Goal: Task Accomplishment & Management: Complete application form

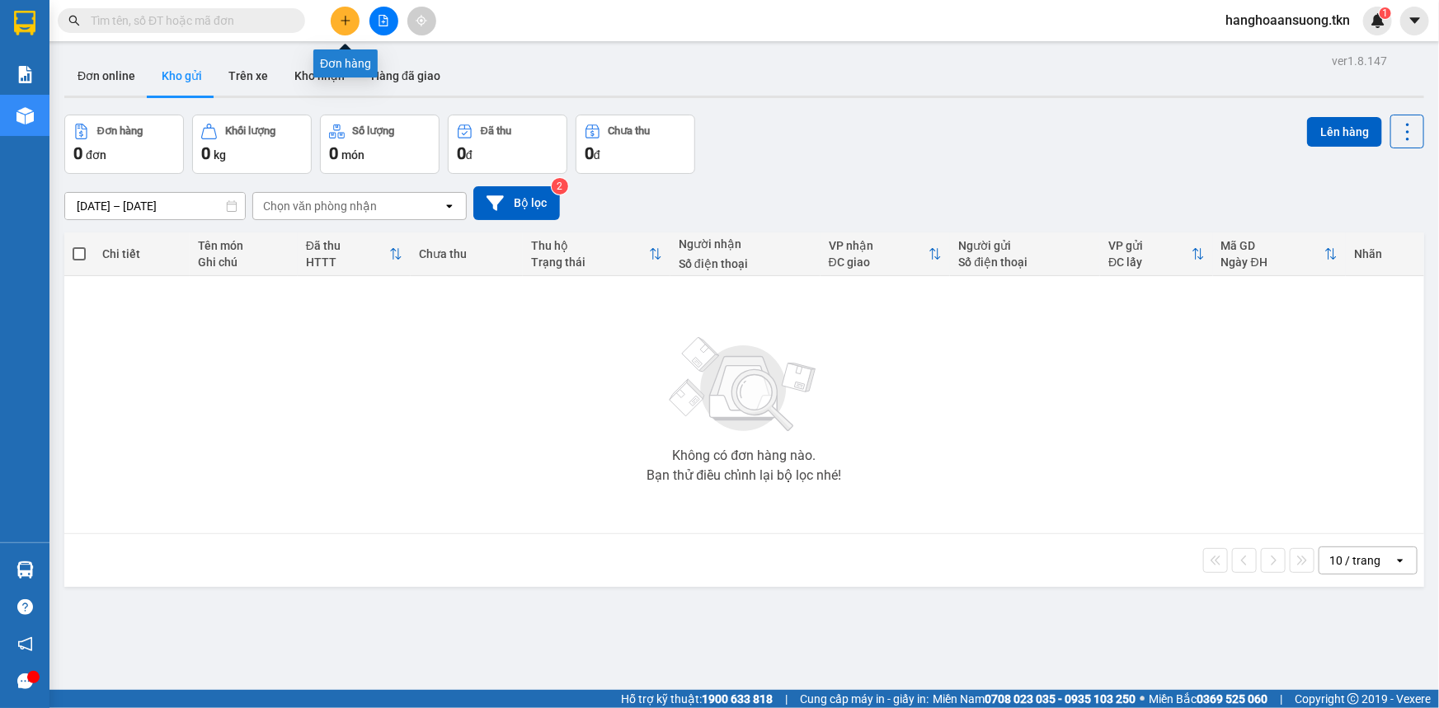
click at [343, 23] on icon "plus" at bounding box center [346, 21] width 12 height 12
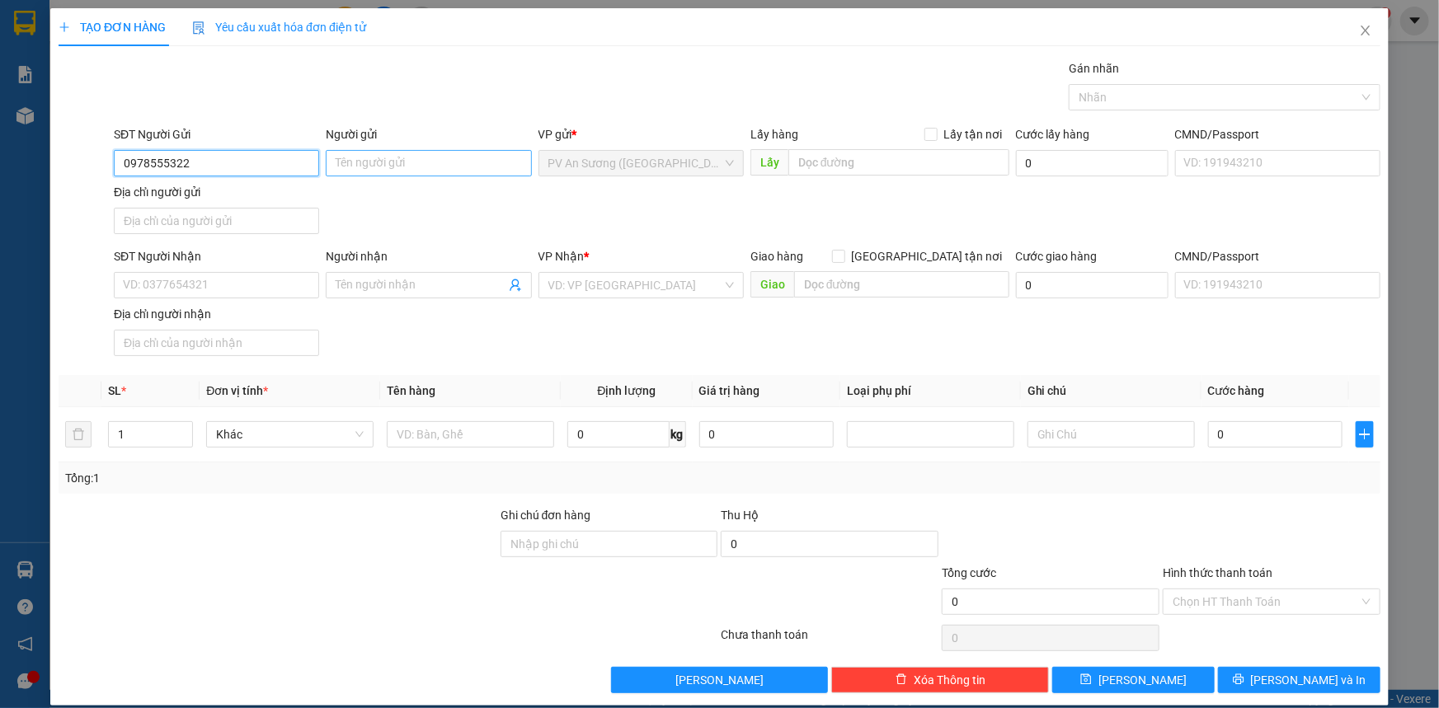
type input "0978555322"
click at [414, 170] on input "Người gửi" at bounding box center [428, 163] width 205 height 26
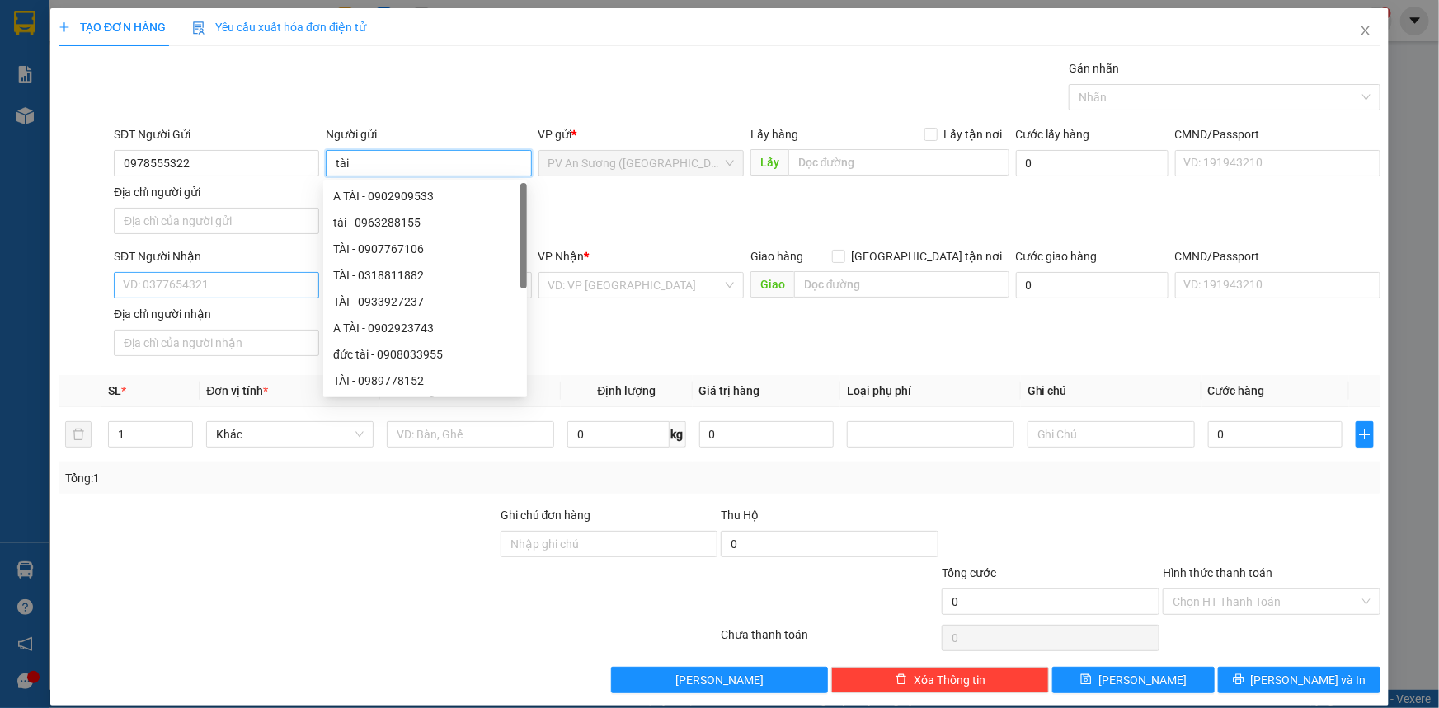
type input "tài"
click at [231, 284] on input "SĐT Người Nhận" at bounding box center [216, 285] width 205 height 26
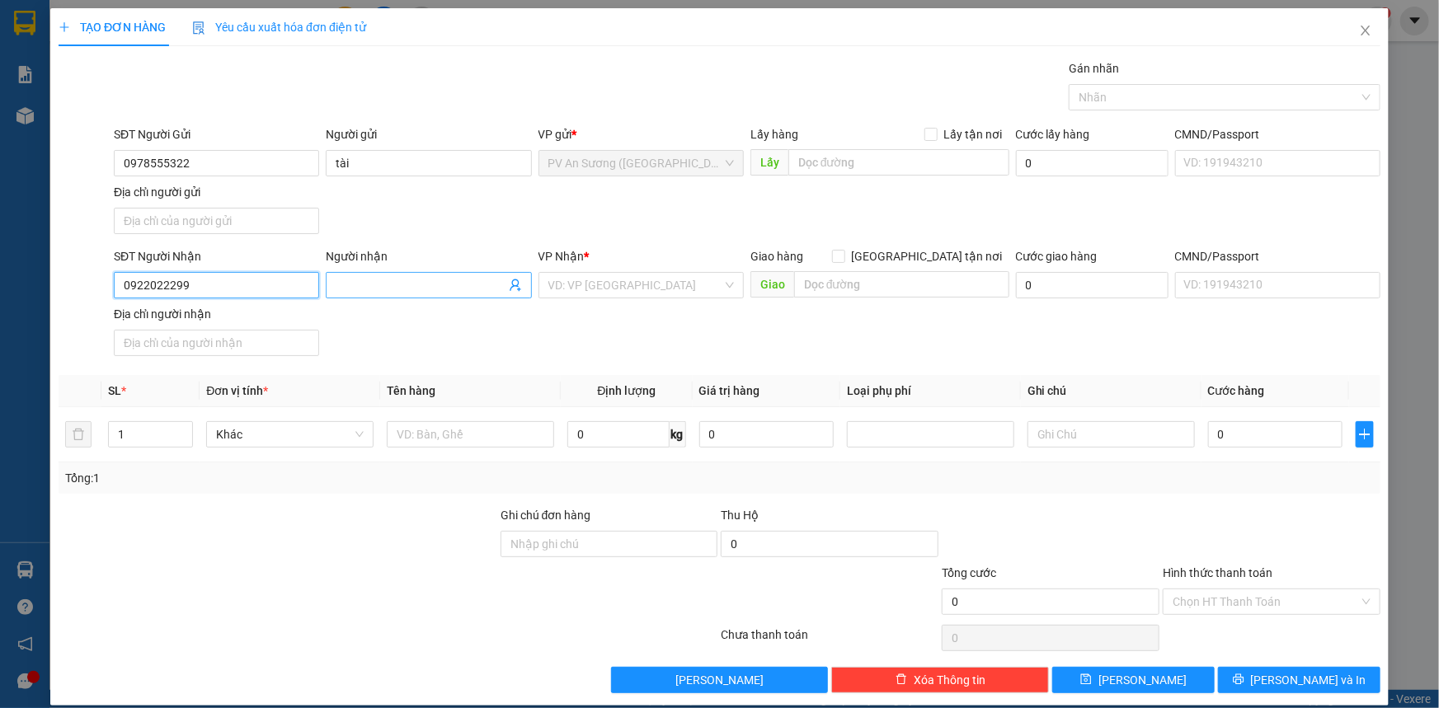
type input "0922022299"
click at [402, 274] on span at bounding box center [428, 285] width 205 height 26
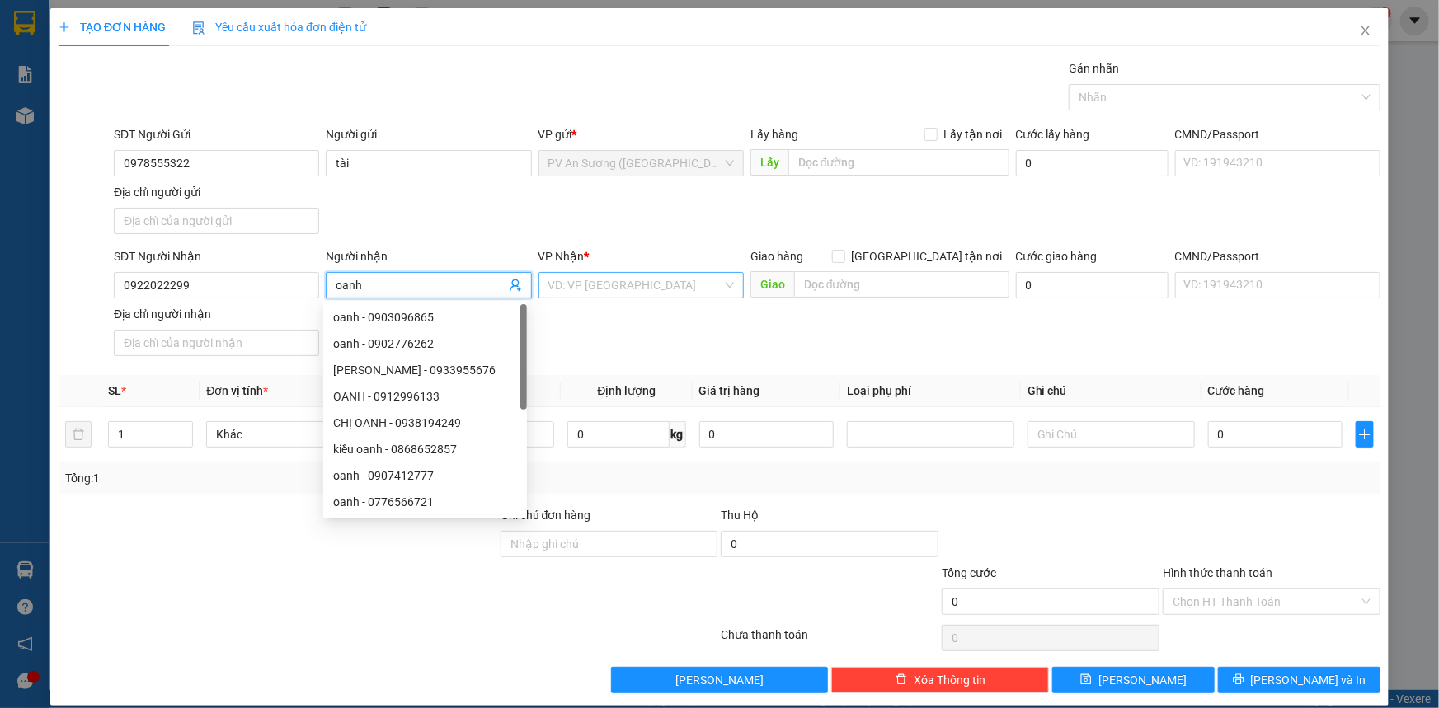
type input "oanh"
click at [606, 287] on input "search" at bounding box center [635, 285] width 174 height 25
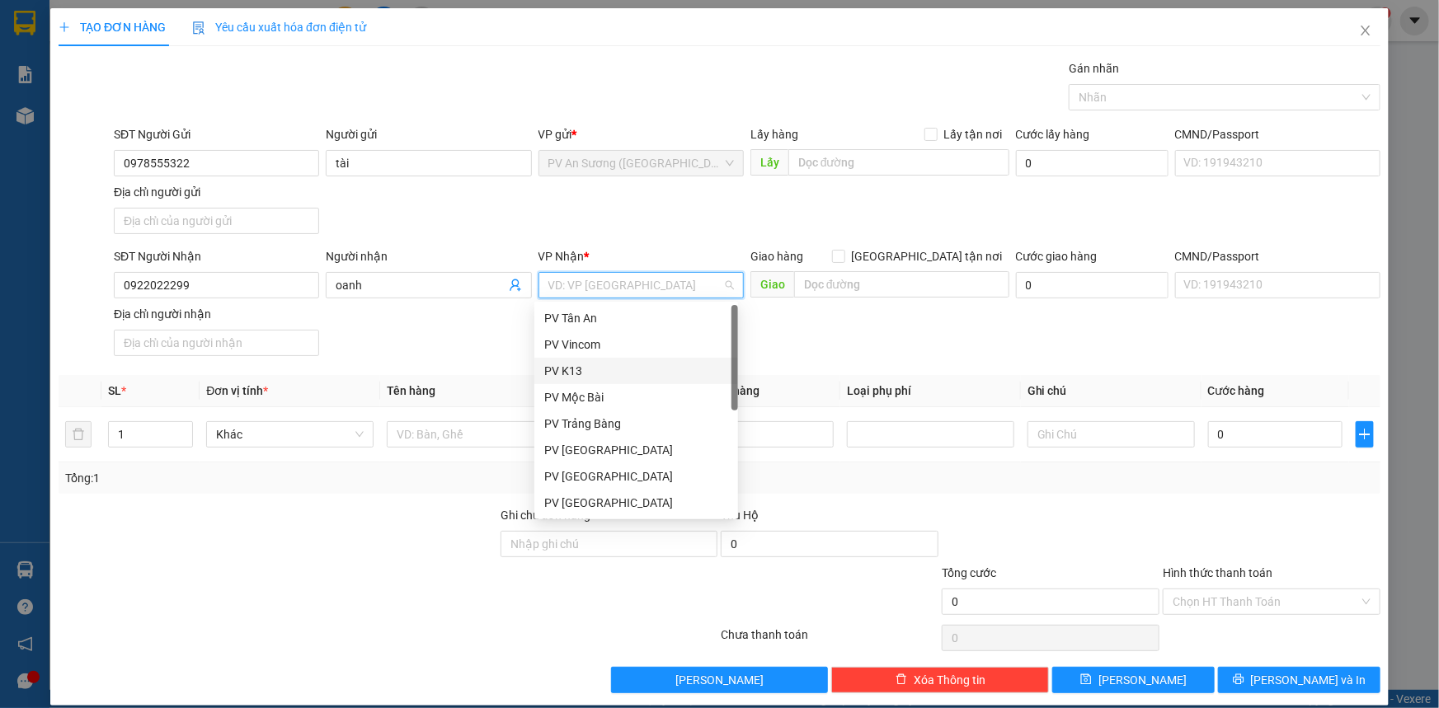
click at [588, 376] on div "PV K13" at bounding box center [636, 371] width 184 height 18
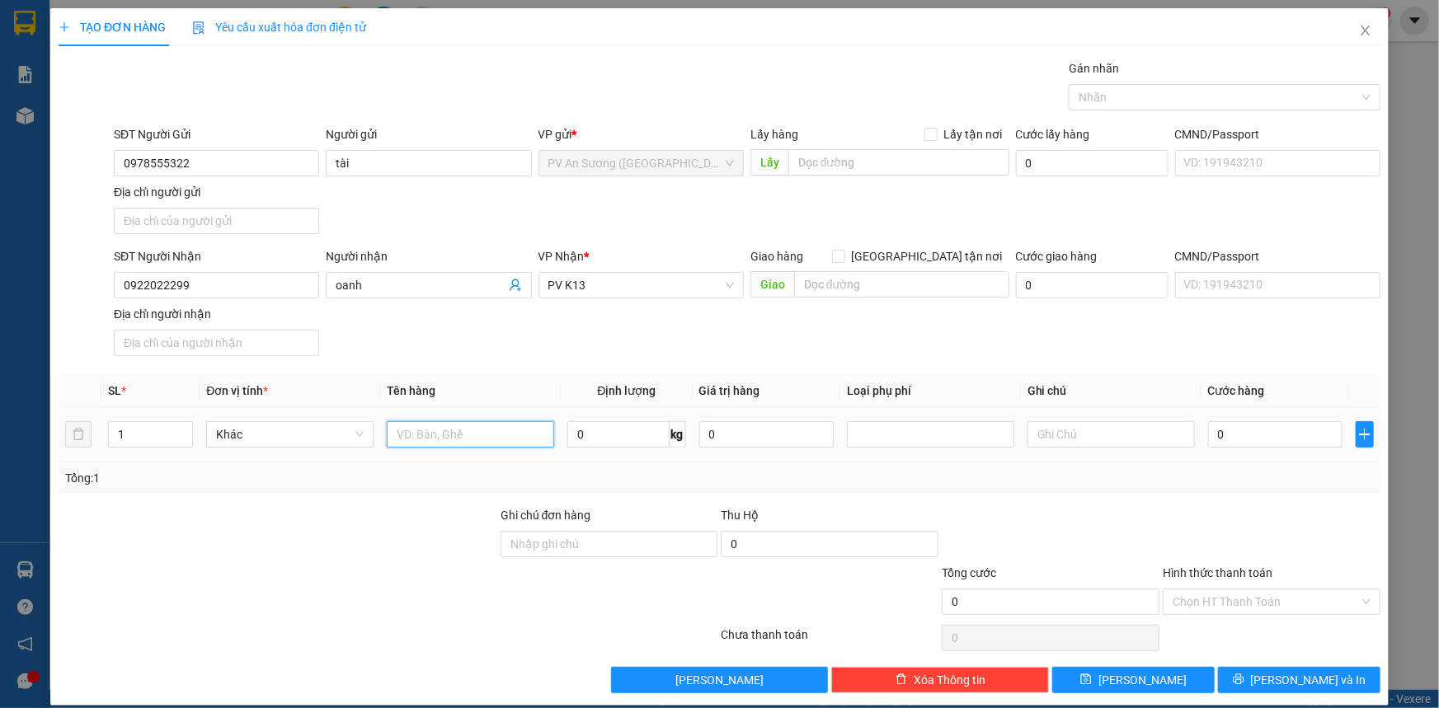
click at [455, 421] on input "text" at bounding box center [470, 434] width 167 height 26
type input "bịch chả"
click at [1072, 453] on td at bounding box center [1111, 434] width 181 height 55
click at [1080, 441] on input "text" at bounding box center [1110, 434] width 167 height 26
click at [1083, 96] on div at bounding box center [1216, 97] width 287 height 20
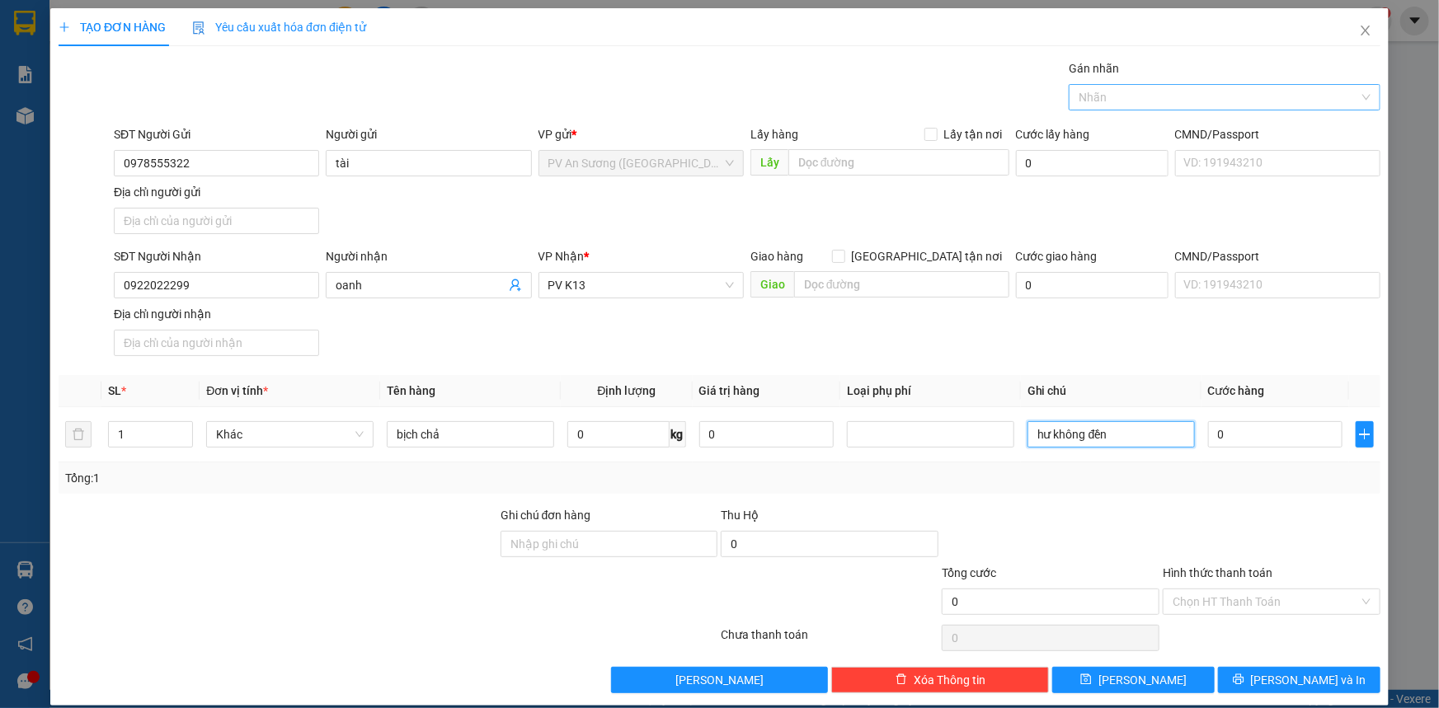
type input "hư không đền"
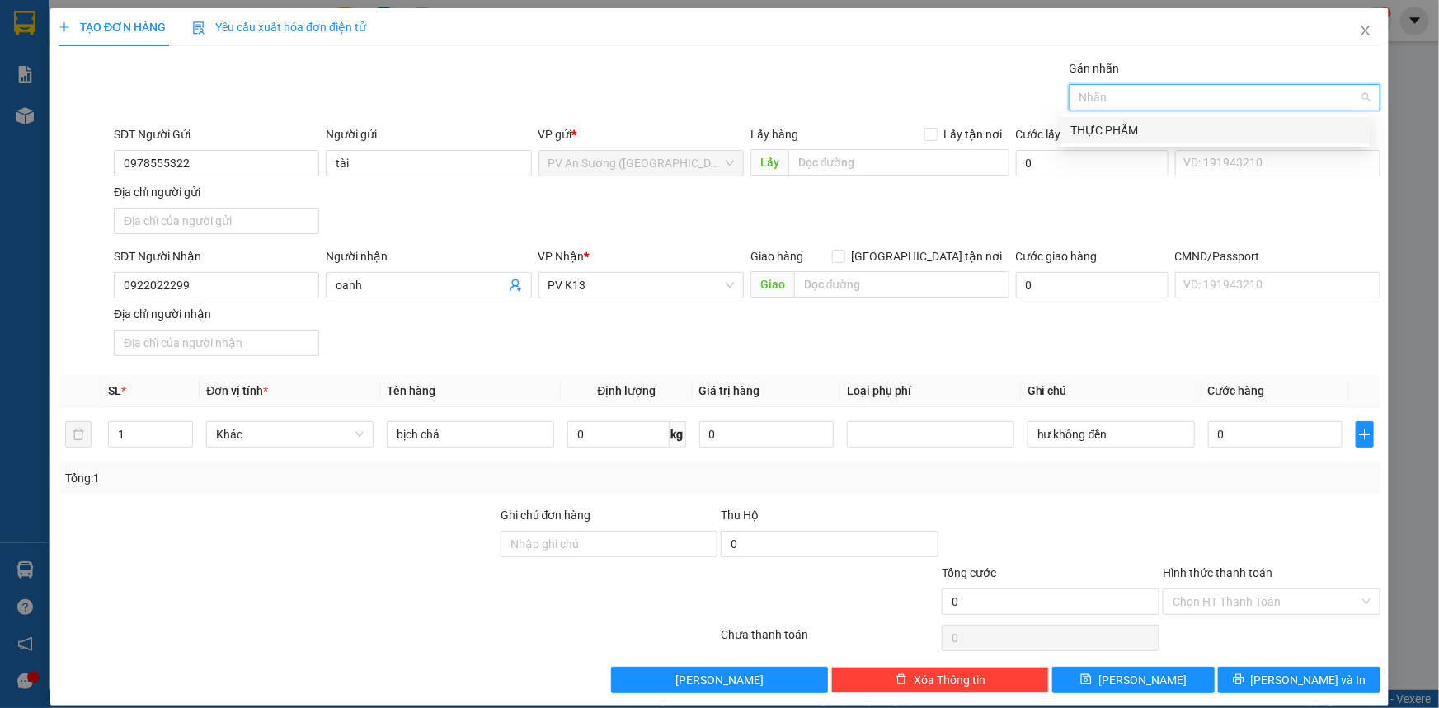
click at [1122, 142] on div "THỰC PHẨM" at bounding box center [1214, 130] width 309 height 26
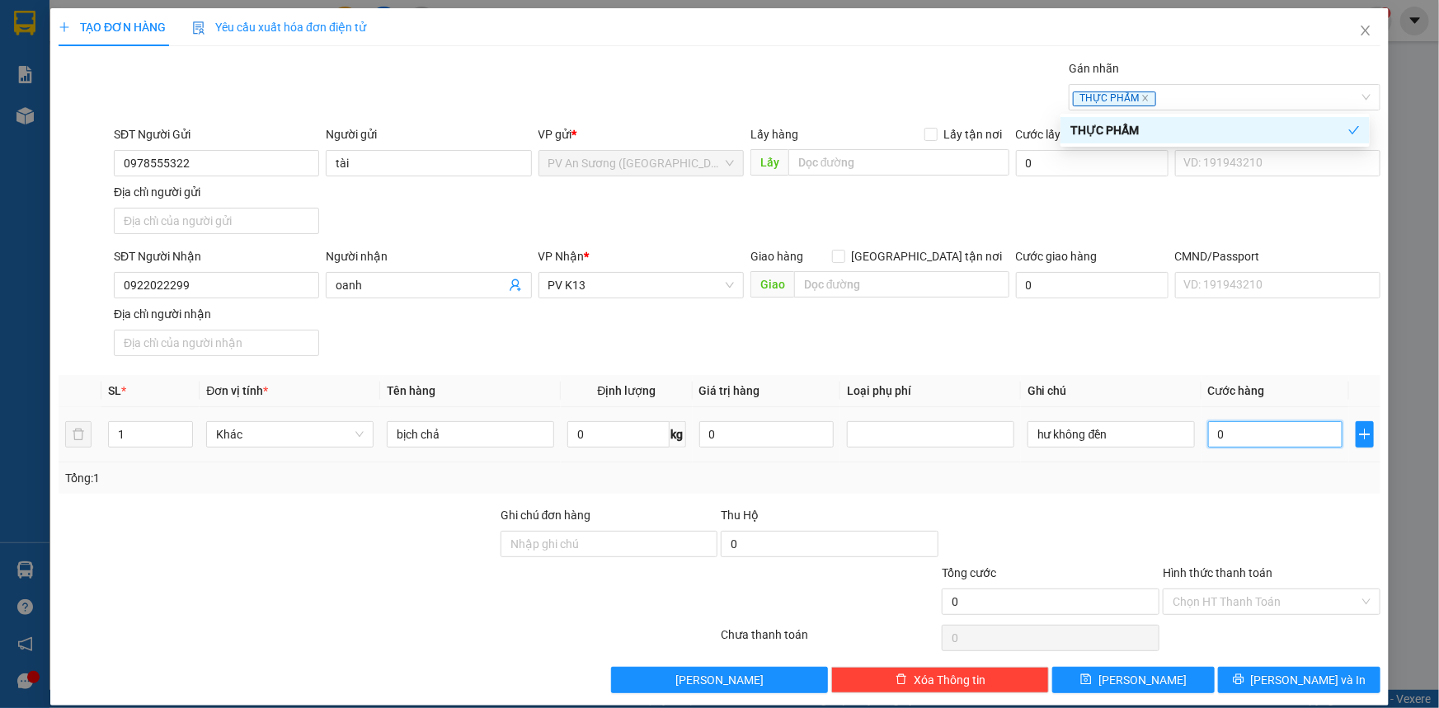
click at [1268, 437] on input "0" at bounding box center [1275, 434] width 134 height 26
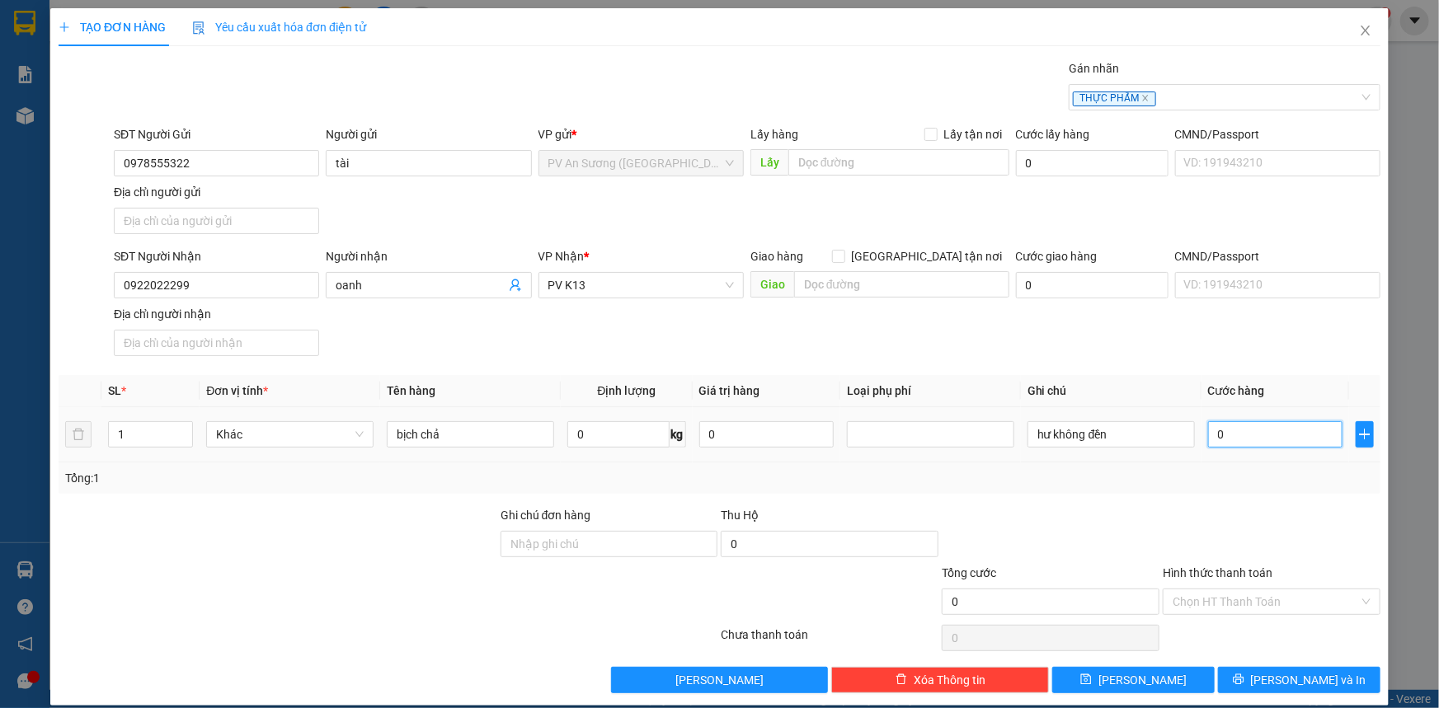
type input "004"
type input "4"
type input "0.040"
type input "40"
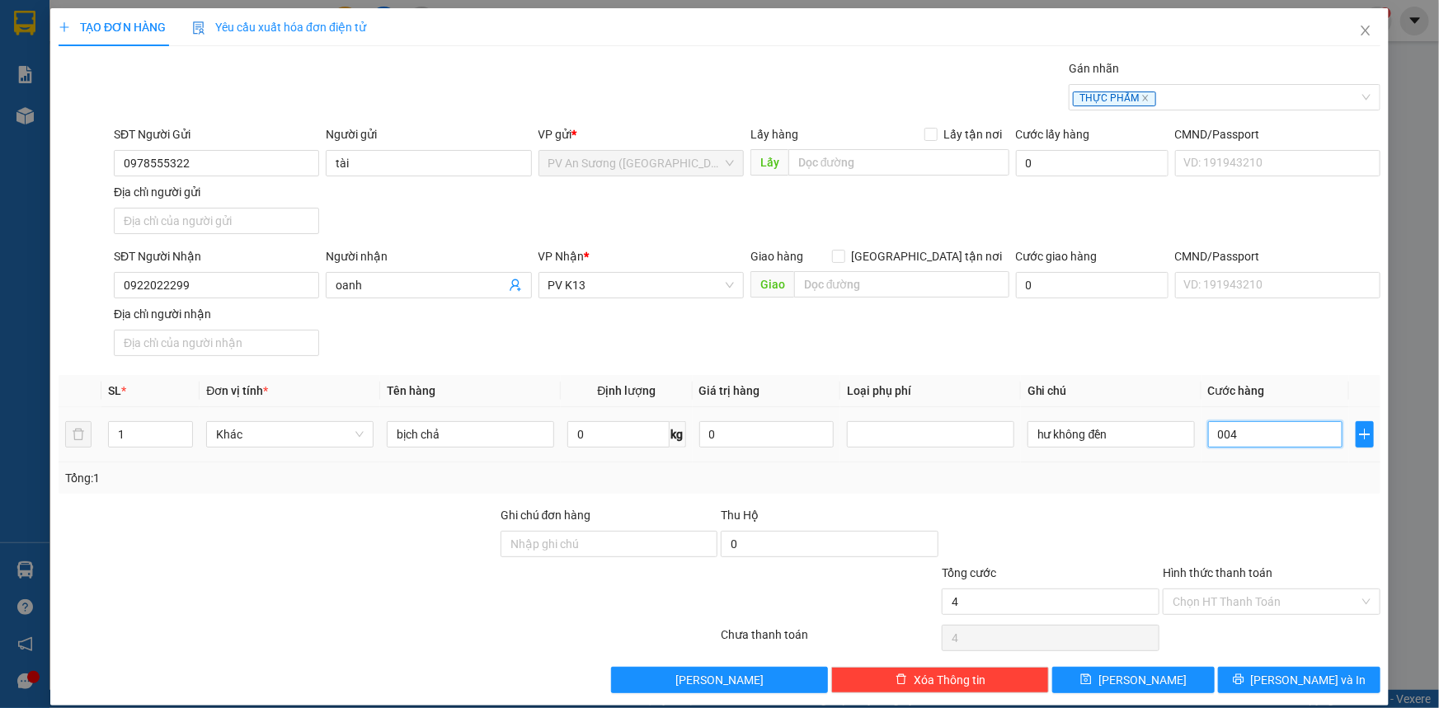
type input "40"
type input "40.000"
click at [1246, 506] on div at bounding box center [1271, 535] width 221 height 58
click at [1240, 598] on input "Hình thức thanh toán" at bounding box center [1265, 601] width 186 height 25
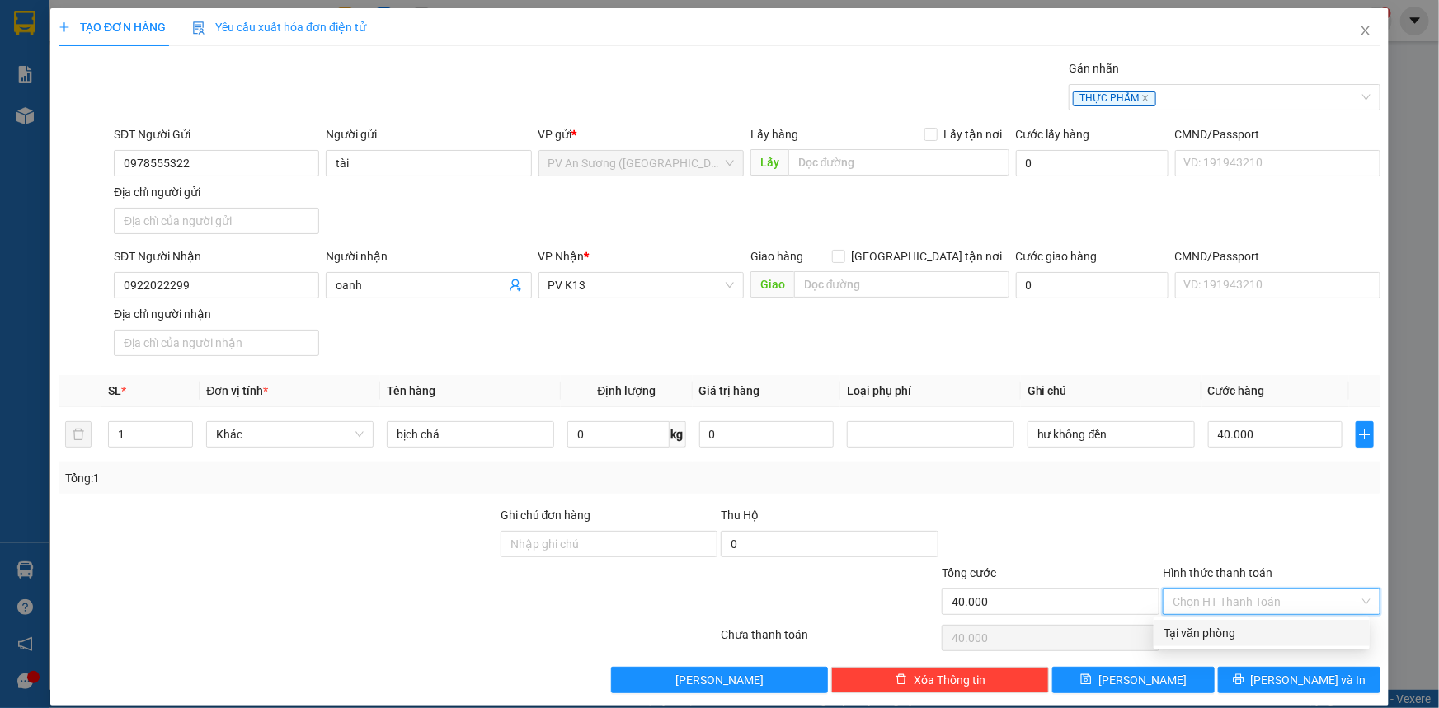
click at [1226, 627] on div "Tại văn phòng" at bounding box center [1261, 633] width 196 height 18
type input "0"
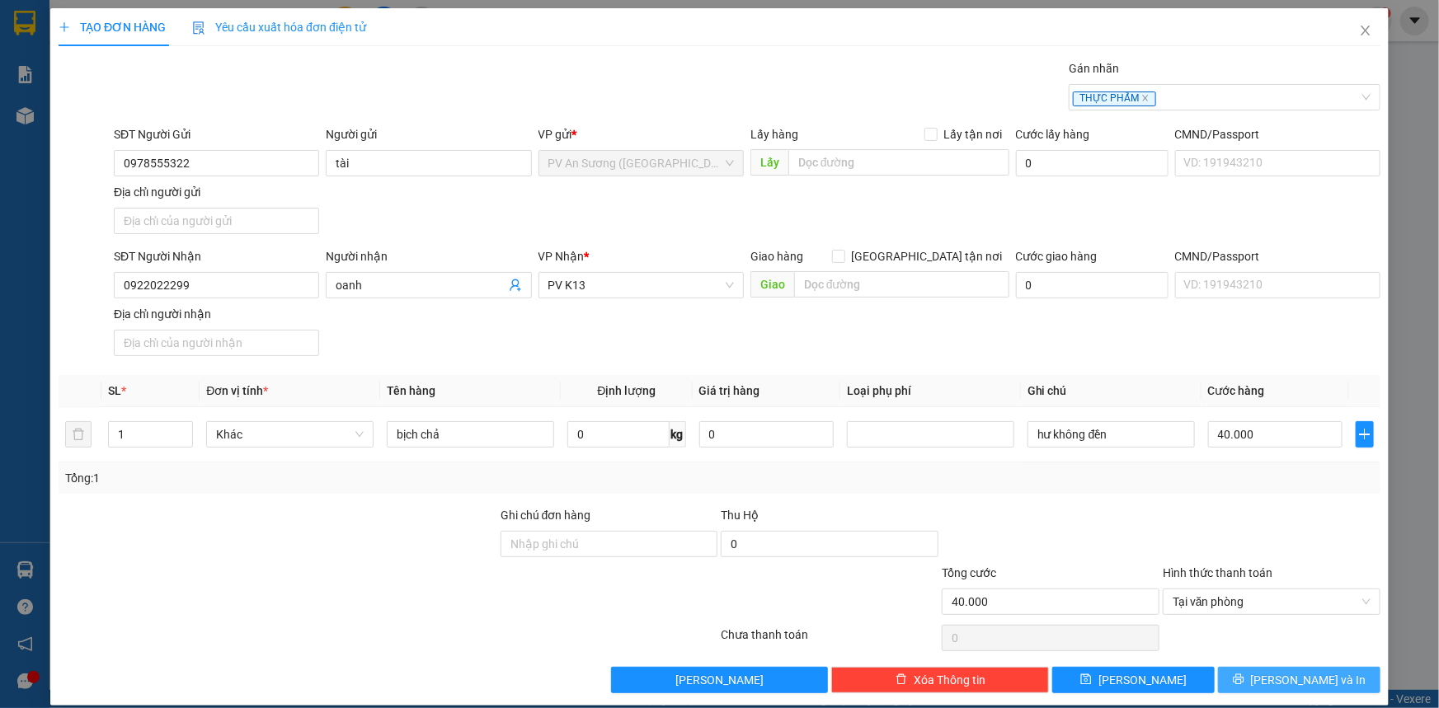
click at [1244, 677] on icon "printer" at bounding box center [1238, 680] width 12 height 12
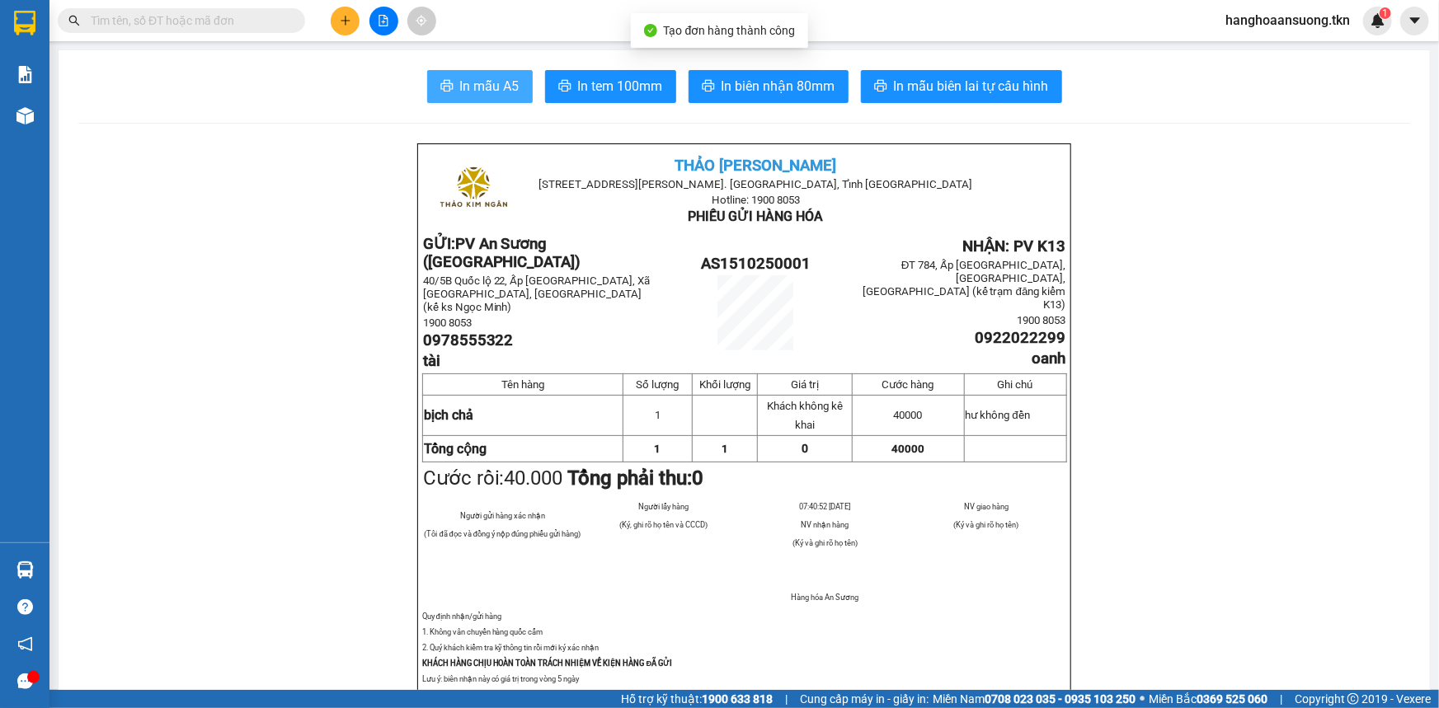
click at [467, 85] on span "In mẫu A5" at bounding box center [489, 86] width 59 height 21
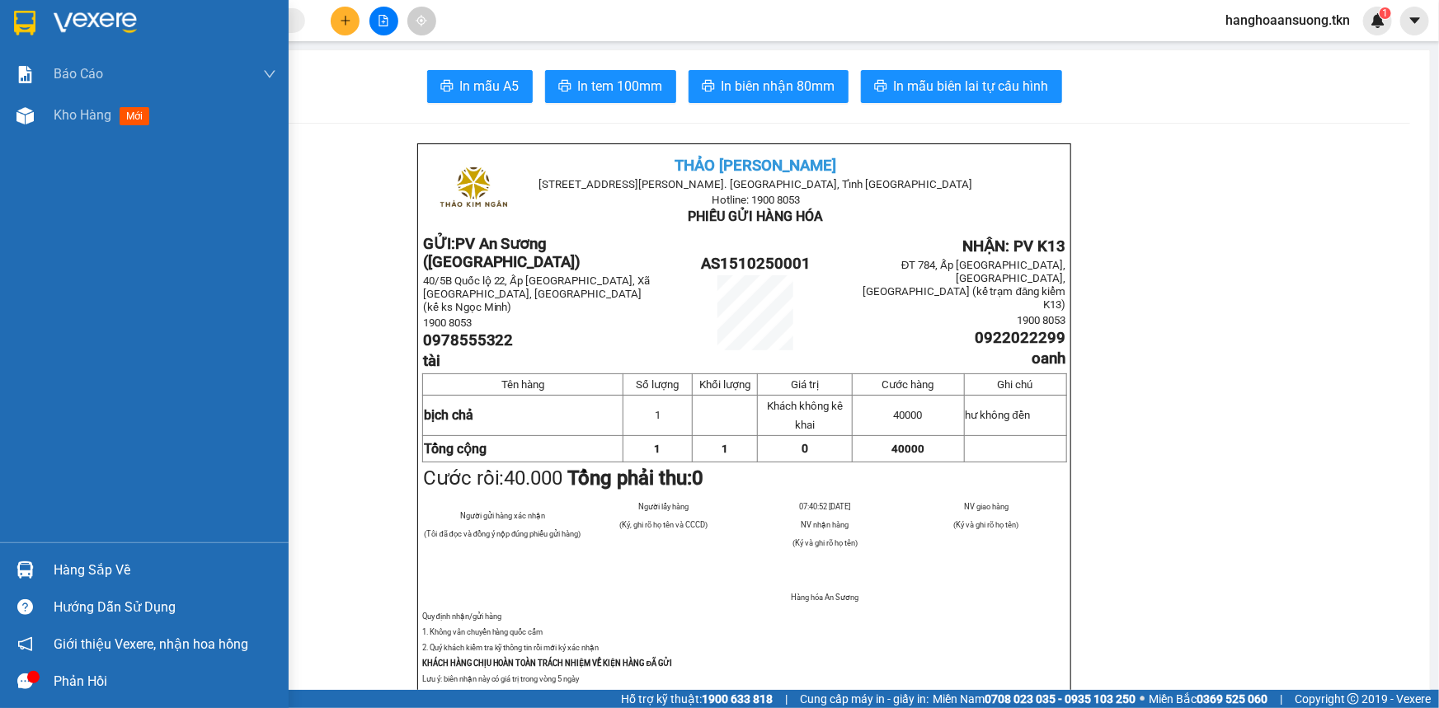
click at [38, 571] on div at bounding box center [25, 570] width 29 height 29
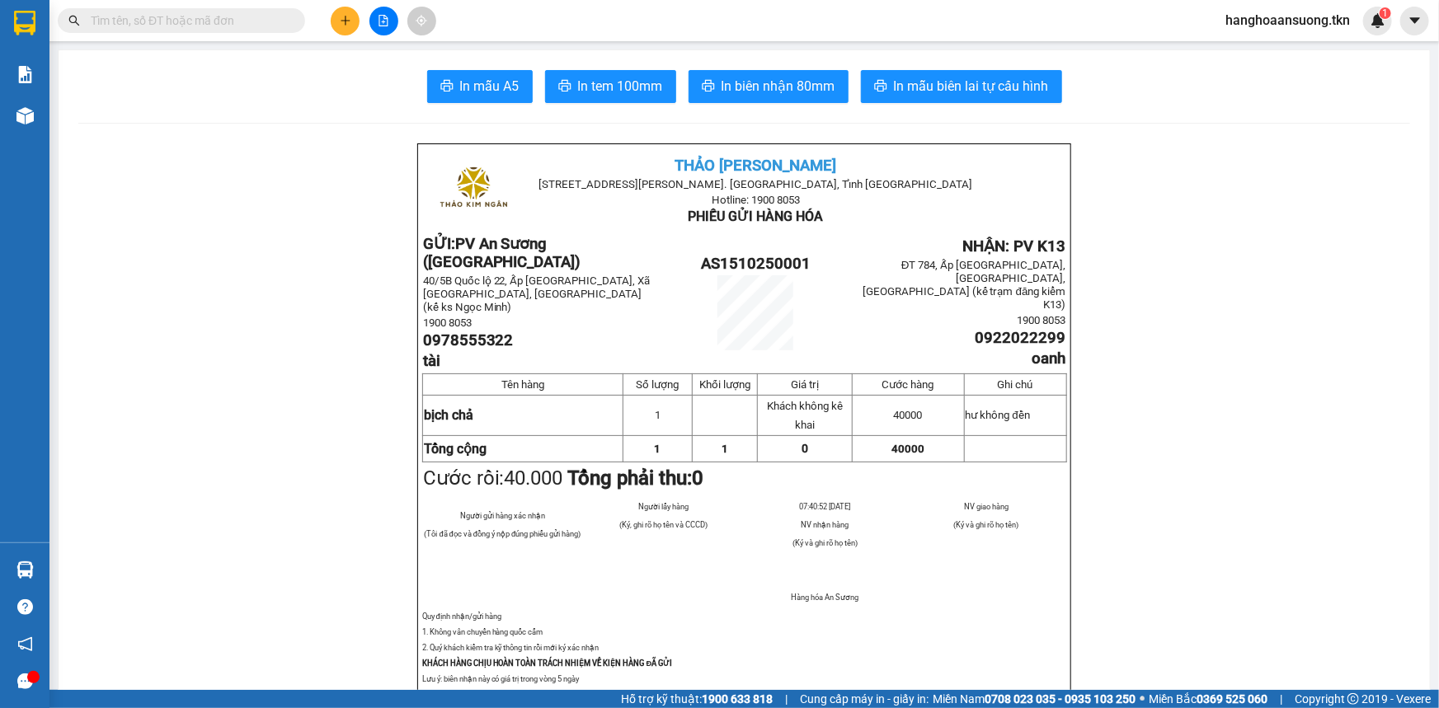
click at [296, 229] on section "Kết quả tìm kiếm ( 0 ) Bộ lọc No Data hanghoaansuong.tkn 1 Báo cáo Mẫu 1: Báo c…" at bounding box center [719, 354] width 1439 height 708
click at [357, 24] on button at bounding box center [345, 21] width 29 height 29
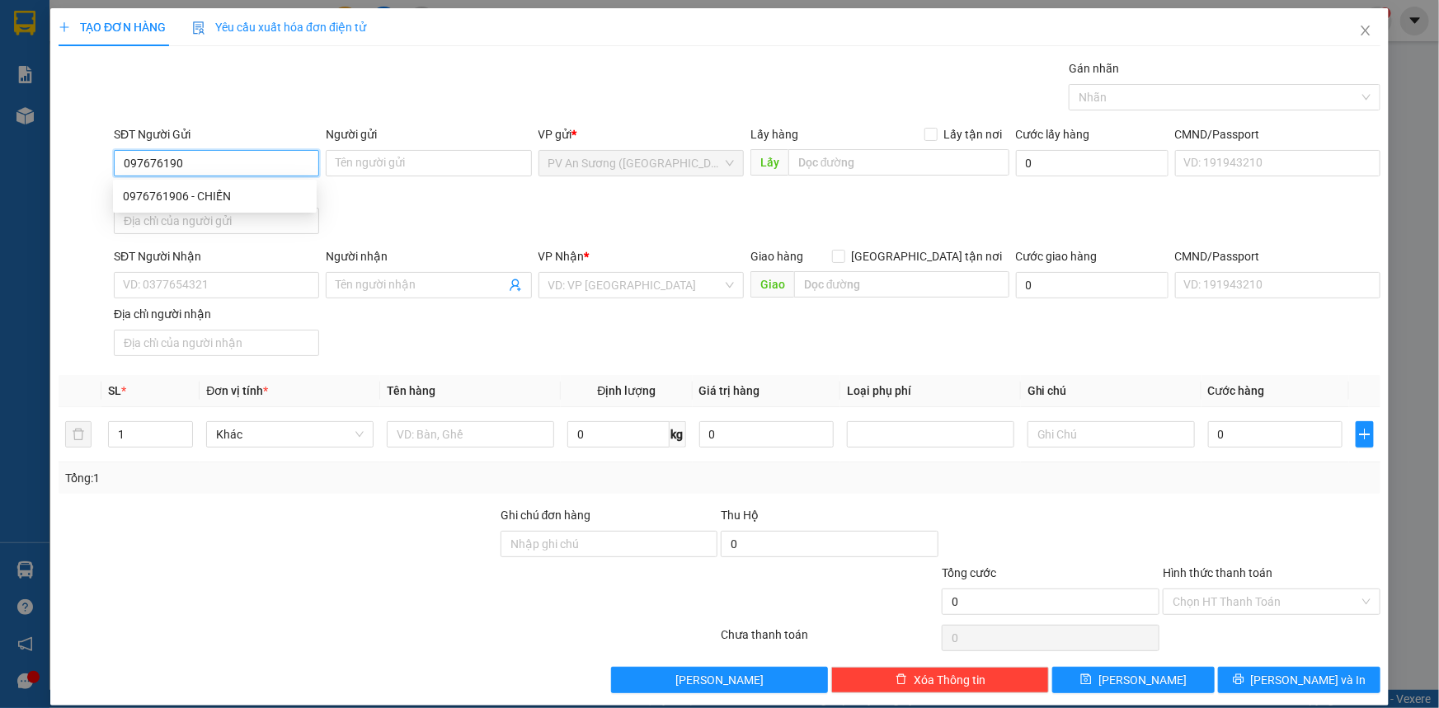
type input "0976761906"
click at [229, 196] on div "0976761906 - CHIẾN" at bounding box center [215, 196] width 184 height 18
type input "CHIẾN"
type input "0983054567"
type input "HOÀI"
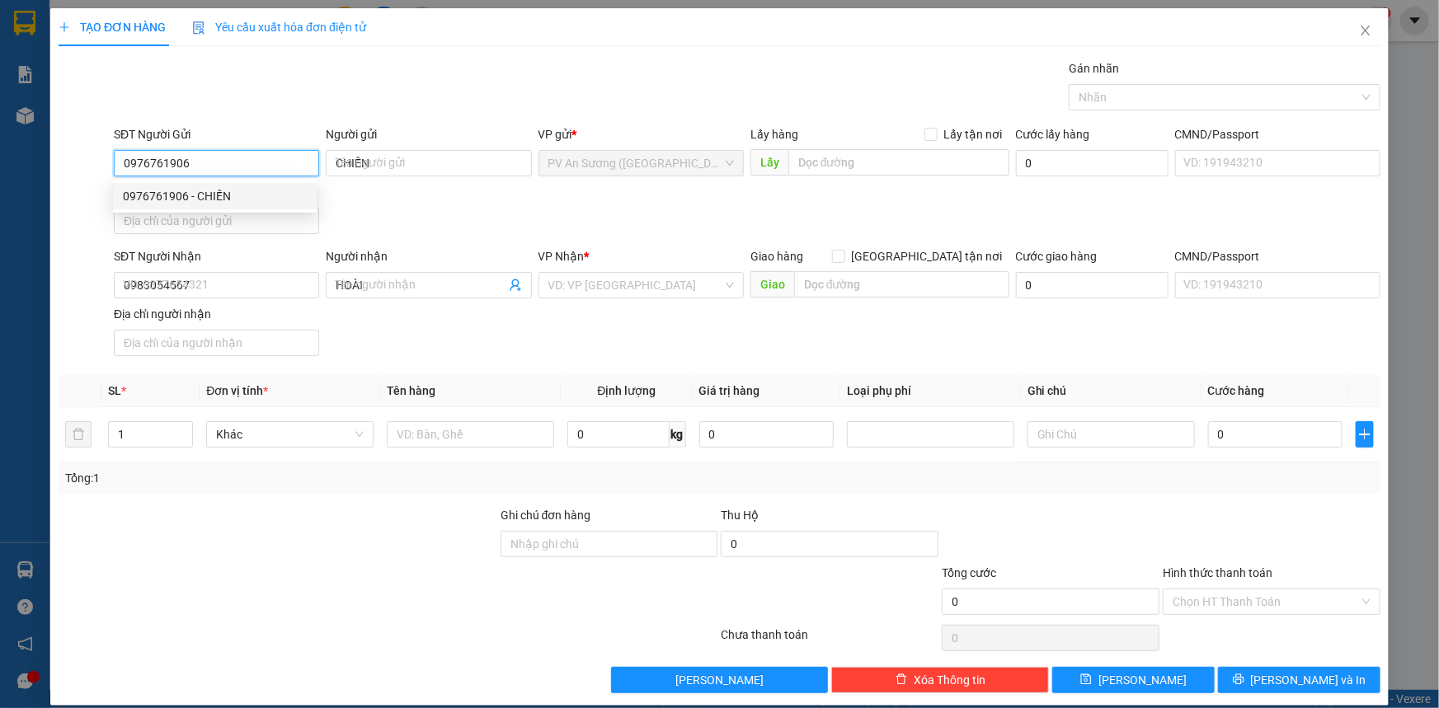
type input "30.000"
type input "0976761906"
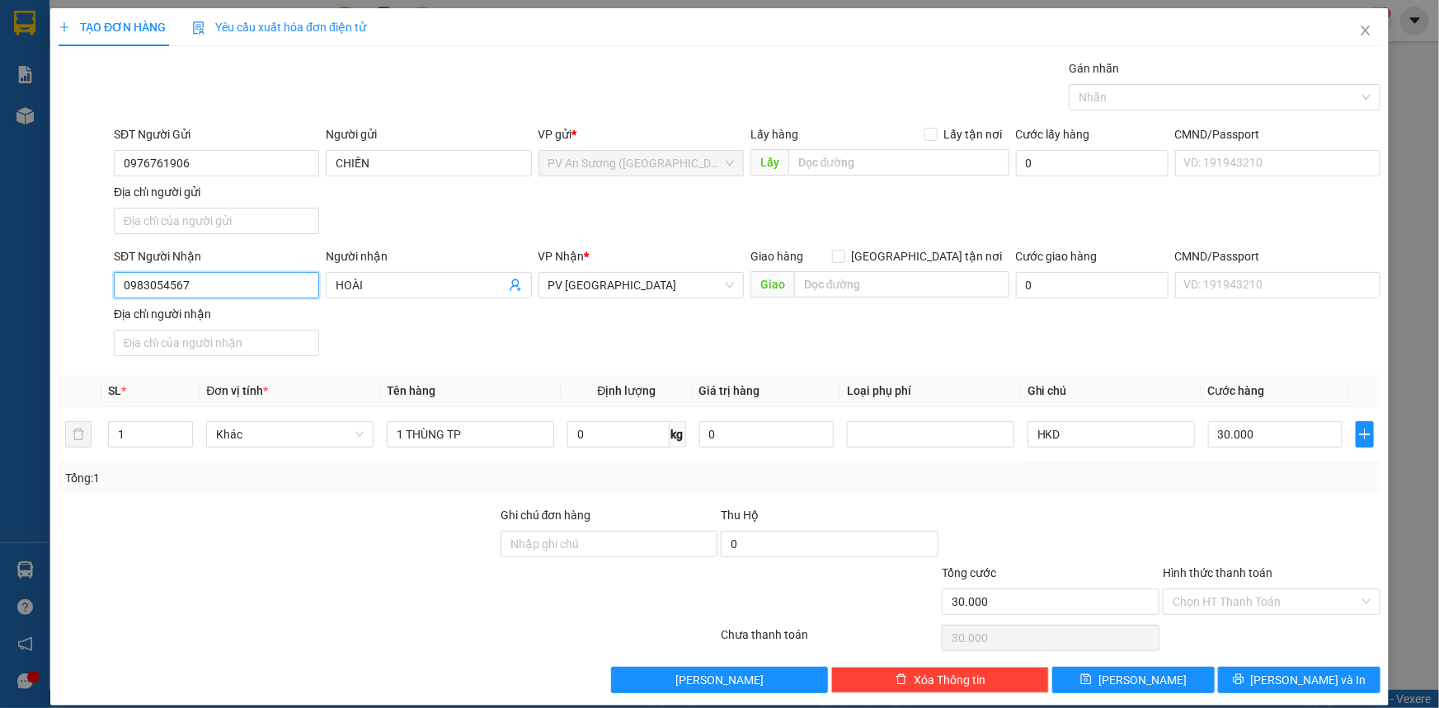
click at [195, 279] on input "0983054567" at bounding box center [216, 285] width 205 height 26
click at [195, 278] on input "0983054567" at bounding box center [216, 285] width 205 height 26
type input "0987175152"
click at [380, 289] on input "HOÀI" at bounding box center [420, 285] width 169 height 18
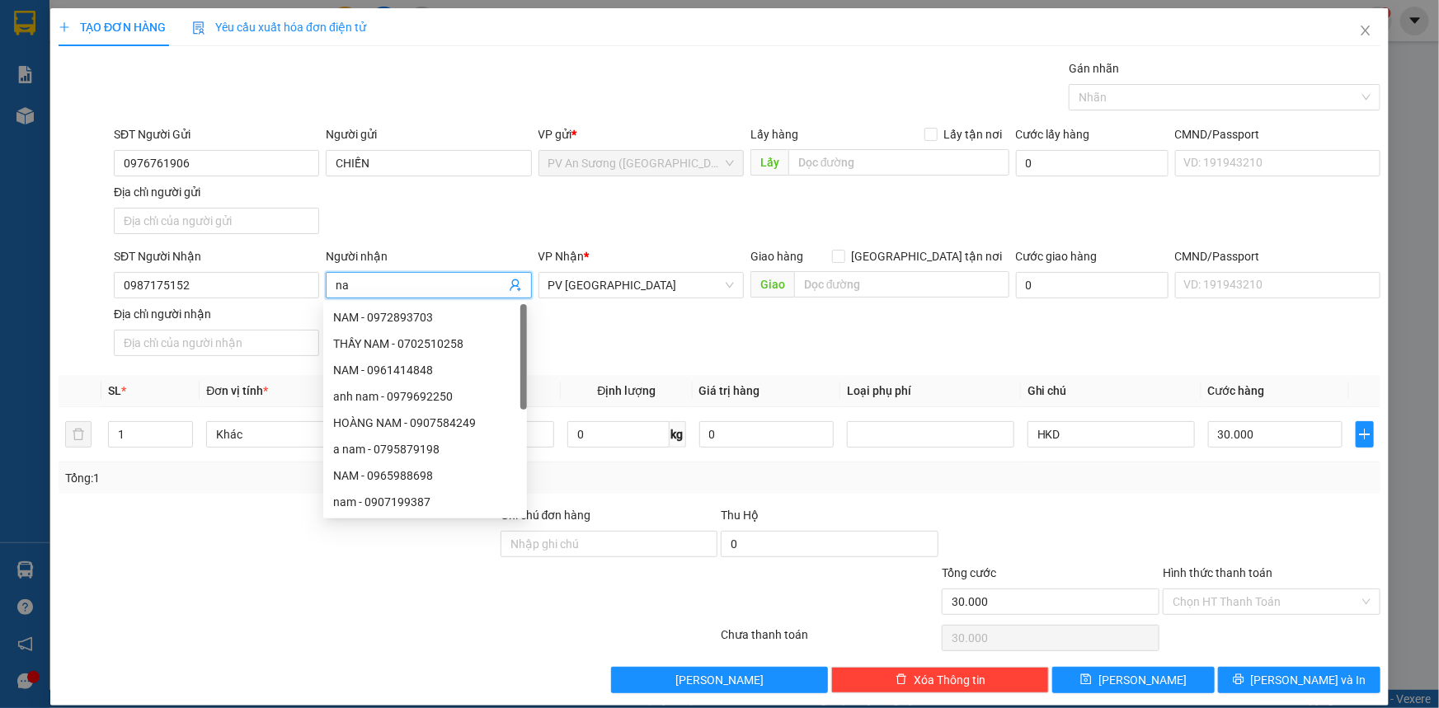
type input "n"
type input "NAM"
click at [618, 340] on div "SĐT Người Nhận 0987175152 Người nhận NAM VP Nhận * PV Tây Ninh Giao hàng Giao t…" at bounding box center [746, 304] width 1273 height 115
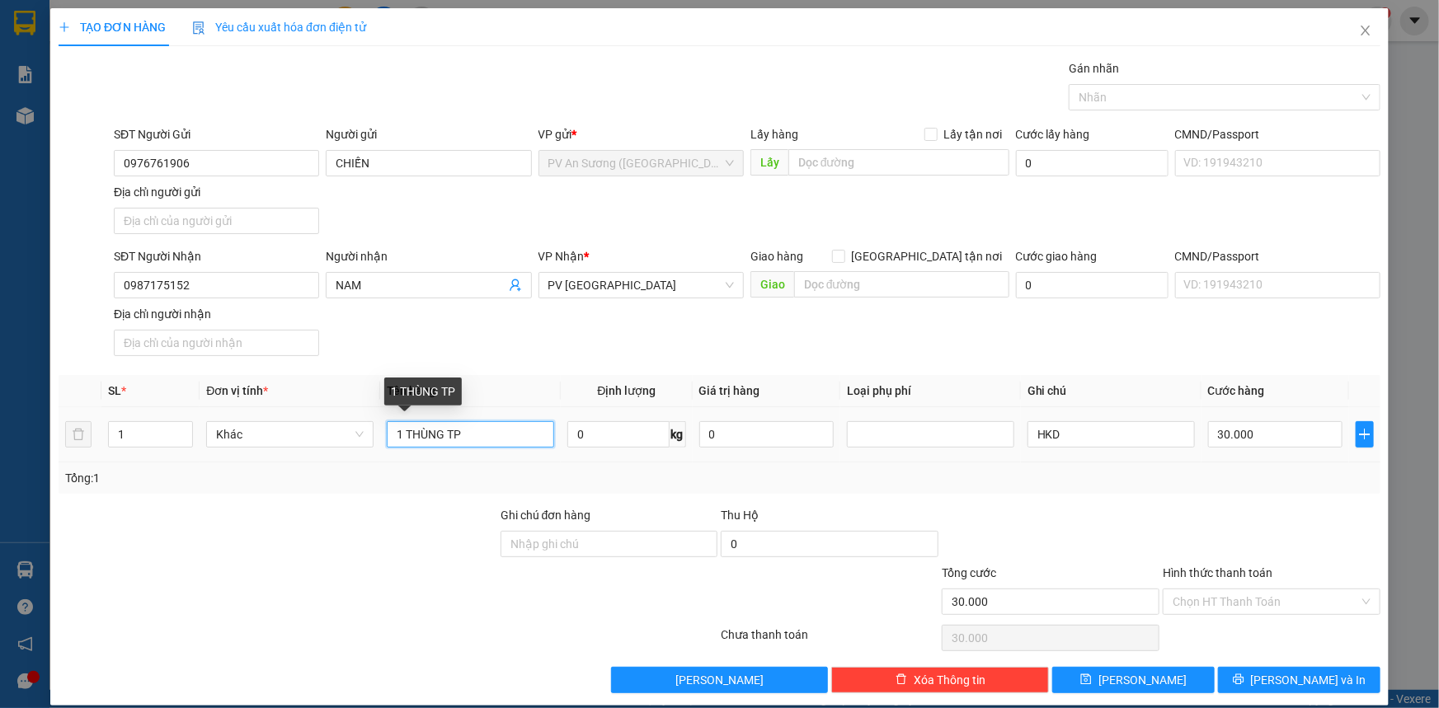
click at [473, 435] on input "1 THÙNG TP" at bounding box center [470, 434] width 167 height 26
type input "1"
type input "BỊCH LÁ"
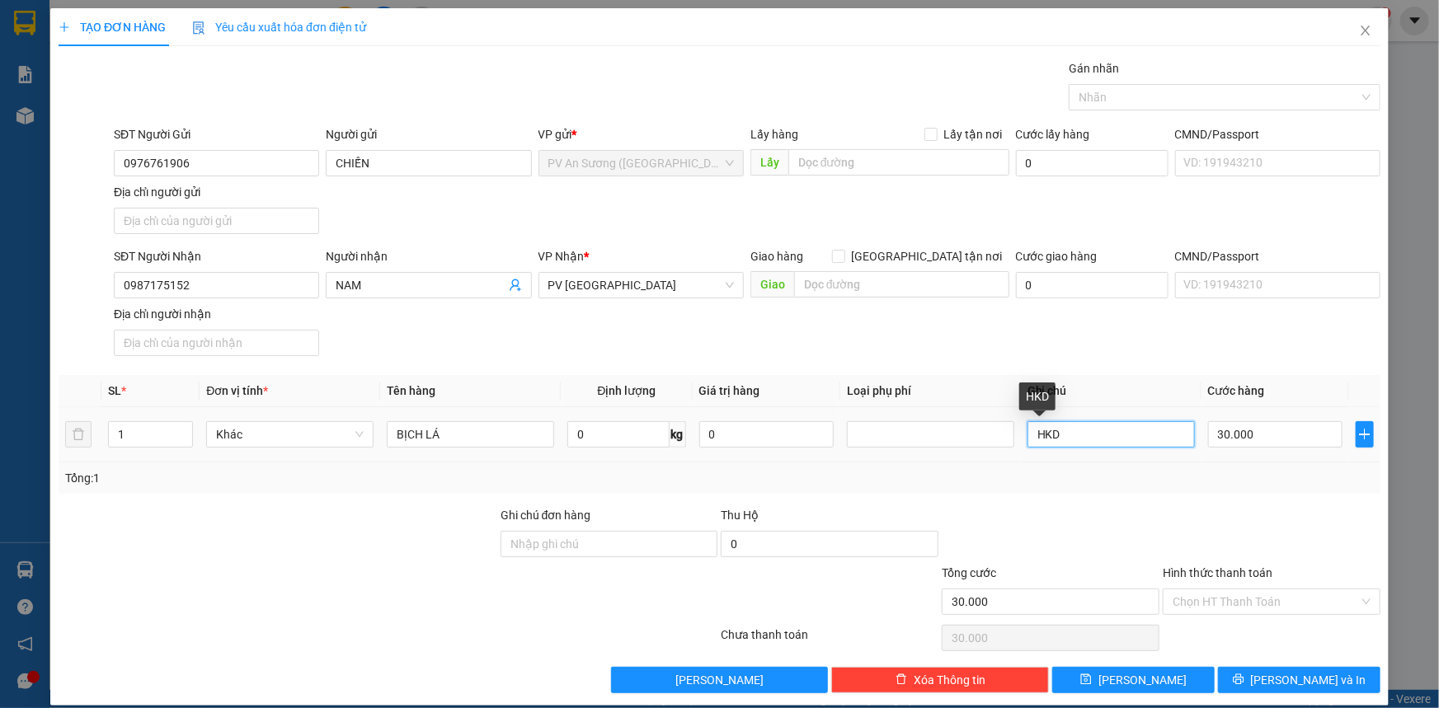
click at [1076, 427] on input "HKD" at bounding box center [1110, 434] width 167 height 26
type input "HƯ KHÔNG ĐỀN"
click at [1197, 603] on input "Hình thức thanh toán" at bounding box center [1265, 601] width 186 height 25
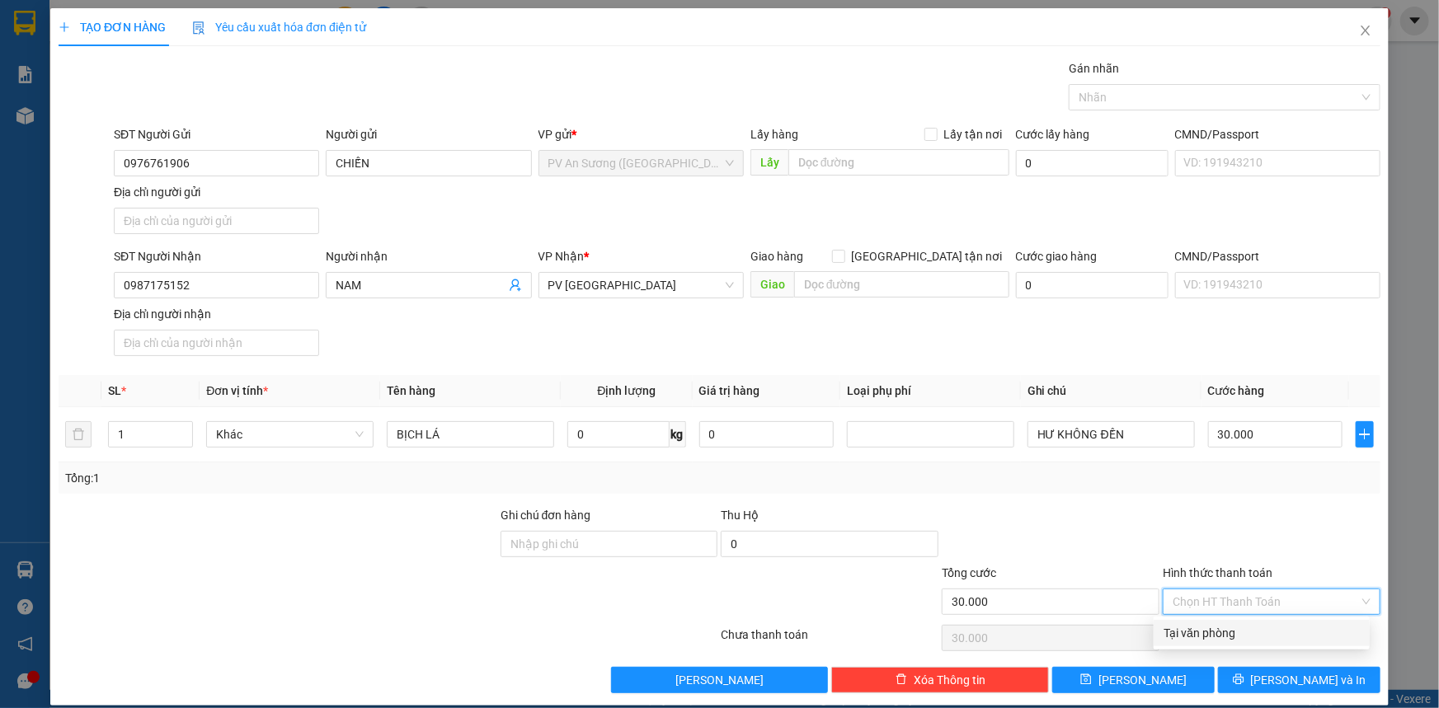
click at [1210, 631] on div "Tại văn phòng" at bounding box center [1261, 633] width 196 height 18
type input "0"
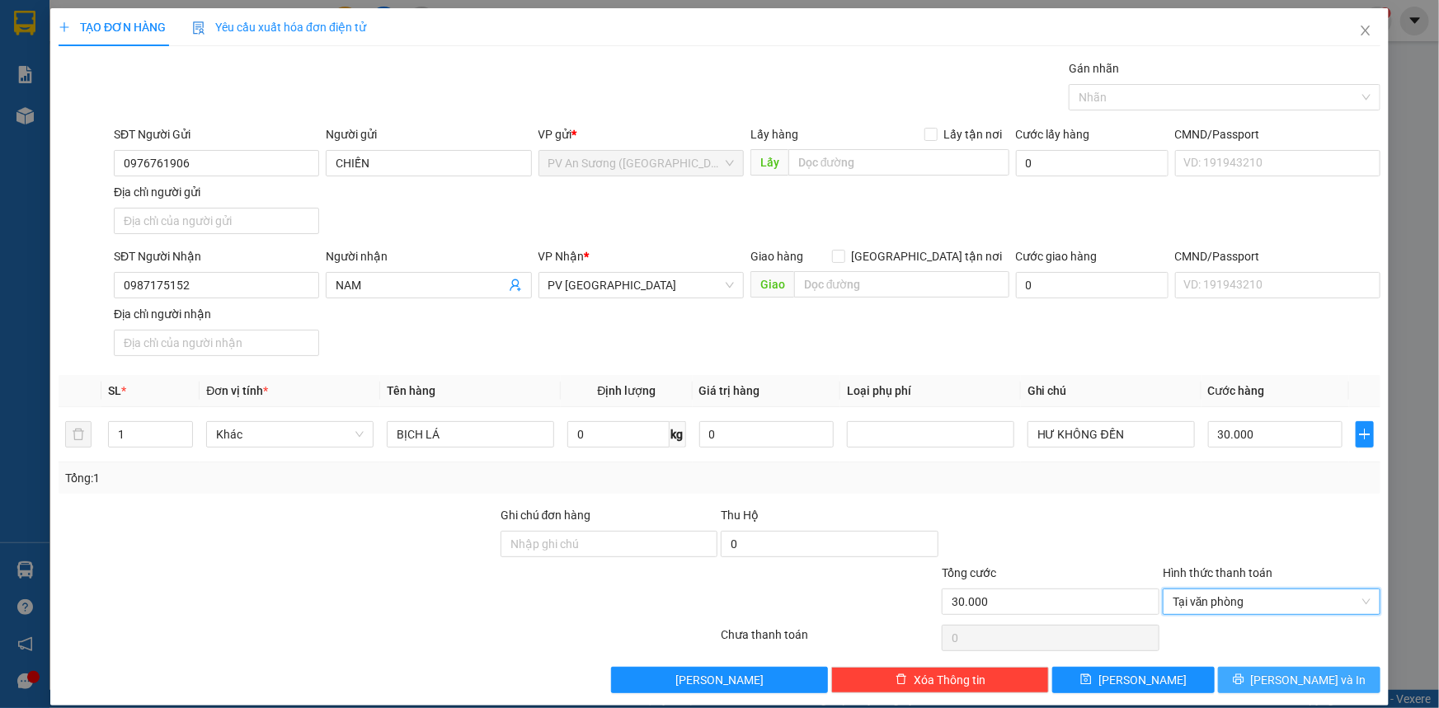
click at [1239, 672] on button "Lưu và In" at bounding box center [1299, 680] width 162 height 26
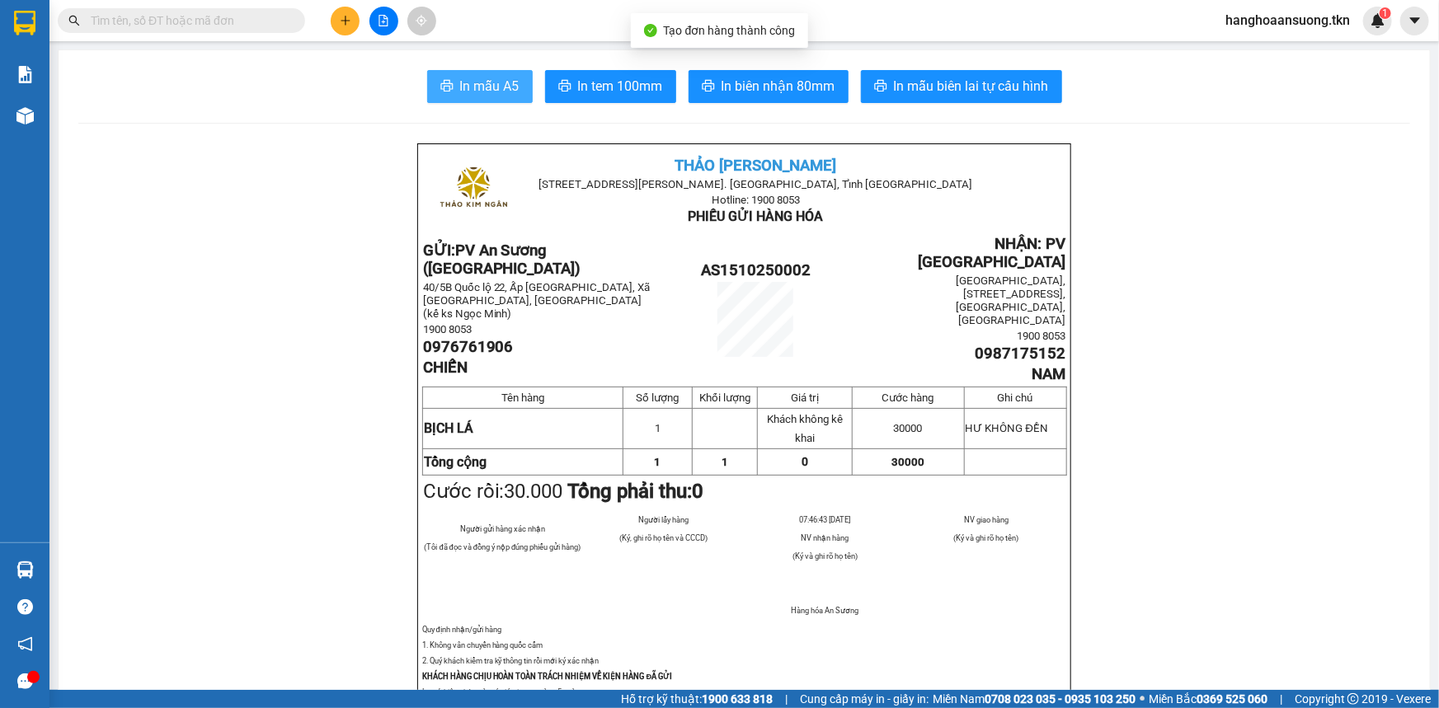
click at [427, 82] on button "In mẫu A5" at bounding box center [480, 86] width 106 height 33
